Goal: Find specific page/section: Find specific page/section

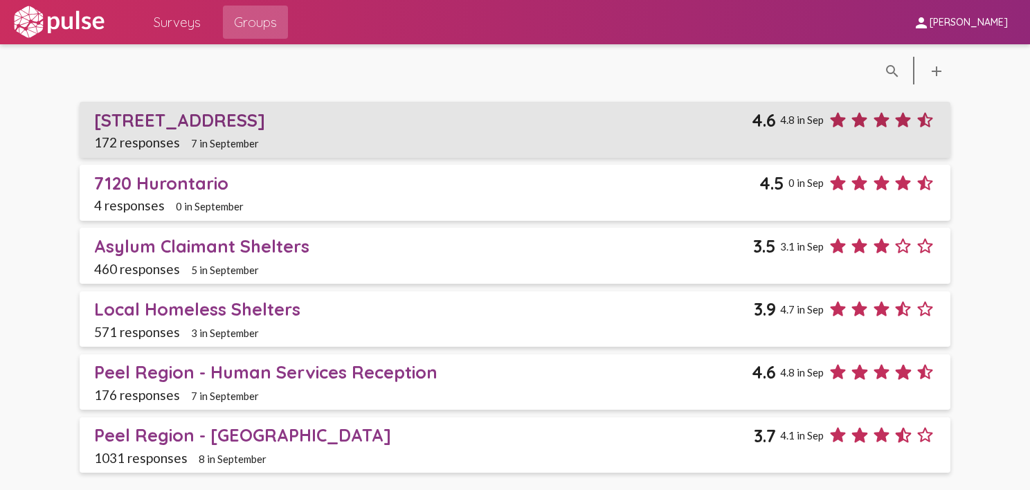
click at [171, 120] on div "[STREET_ADDRESS]" at bounding box center [423, 119] width 658 height 21
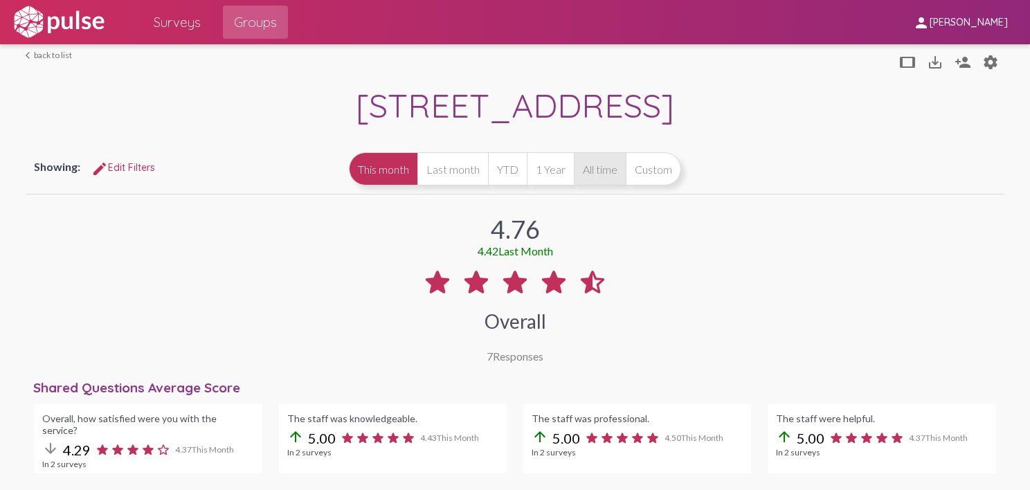
click at [595, 175] on button "All time" at bounding box center [600, 168] width 52 height 33
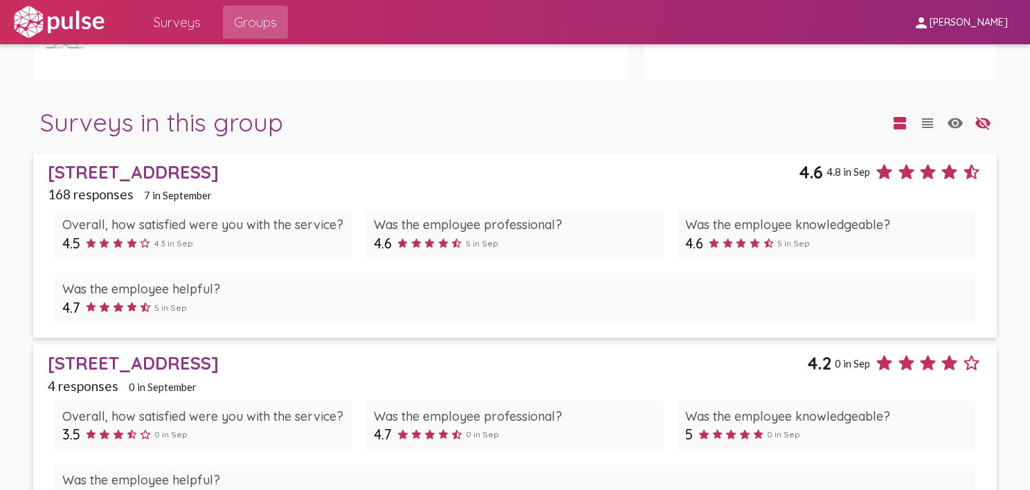
scroll to position [1299, 0]
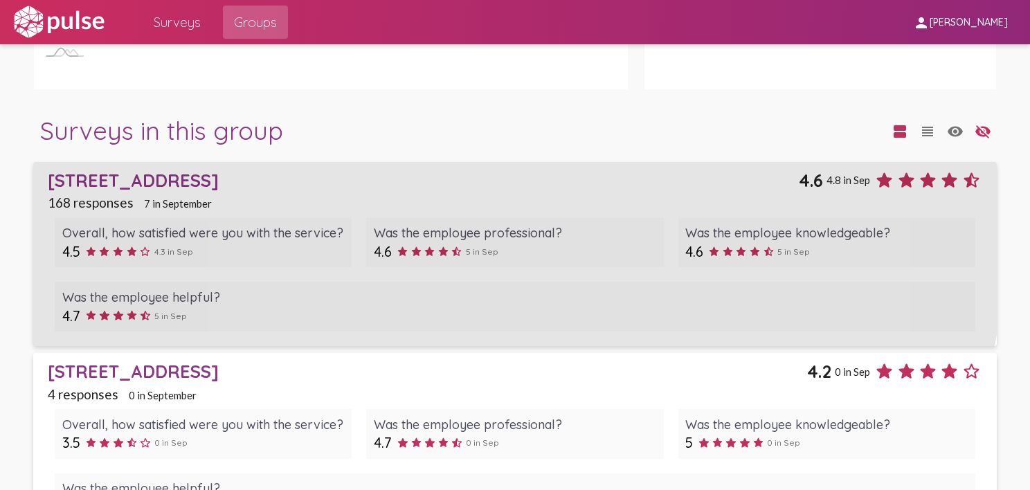
click at [133, 170] on div "[STREET_ADDRESS]" at bounding box center [423, 180] width 751 height 21
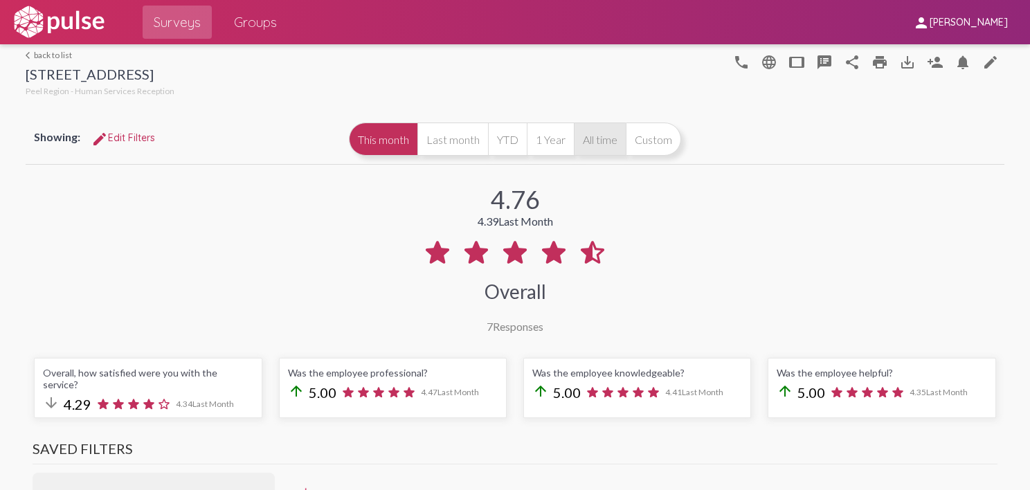
click at [606, 141] on button "All time" at bounding box center [600, 139] width 52 height 33
